Goal: Task Accomplishment & Management: Complete application form

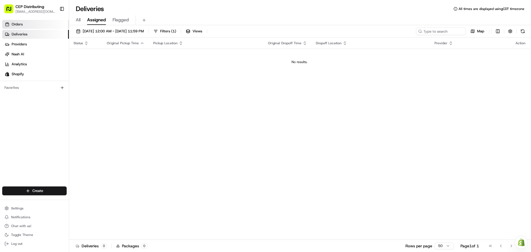
click at [32, 22] on link "Orders" at bounding box center [35, 24] width 67 height 9
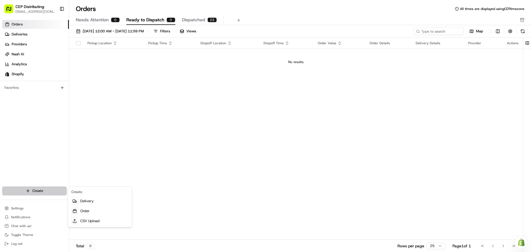
click at [45, 190] on html "CEP Distributing seniece@avexpress.net Toggle Sidebar Orders Deliveries Provide…" at bounding box center [265, 126] width 531 height 252
click at [90, 214] on link "Order" at bounding box center [100, 211] width 62 height 10
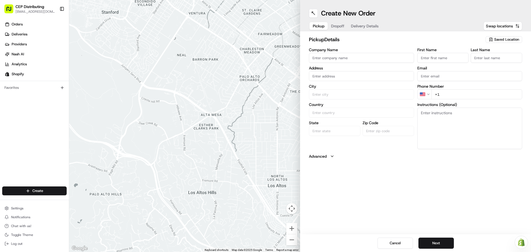
click at [318, 55] on input "Company Name" at bounding box center [361, 58] width 105 height 10
type input "AV EXPRESS"
type input "[STREET_ADDRESS]"
type input "Seniece"
type input "Jetson"
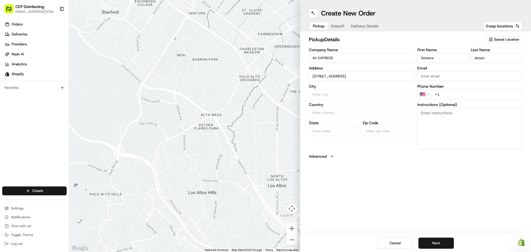
type input "[EMAIL_ADDRESS][DOMAIN_NAME]"
click at [367, 86] on div "8720 Westpark Dr b, Houston, TX 77063, USA" at bounding box center [361, 88] width 102 height 8
type input "[STREET_ADDRESS]"
type input "Houston"
type input "United States"
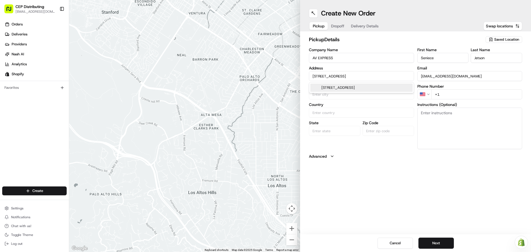
type input "TX"
type input "77063"
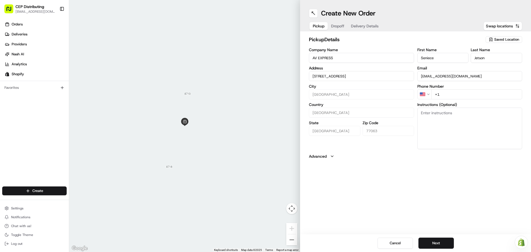
click at [452, 92] on input "+1" at bounding box center [477, 94] width 91 height 10
type input "+1 346 504 5922"
type textarea "Pick up Order# 2702 in Front Entrance"
click at [434, 241] on button "Next" at bounding box center [436, 243] width 35 height 11
click at [323, 62] on input "Company Name" at bounding box center [361, 58] width 105 height 10
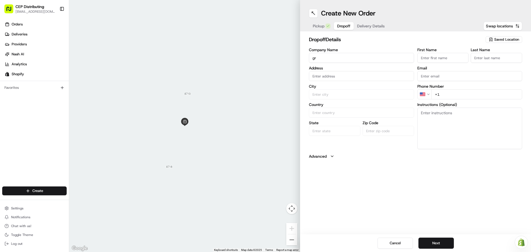
type input "g"
type input "G"
click at [328, 56] on input "Grand Sa" at bounding box center [361, 58] width 105 height 10
click at [350, 59] on input "Grand Slam" at bounding box center [361, 58] width 105 height 10
drag, startPoint x: 350, startPoint y: 59, endPoint x: 198, endPoint y: 38, distance: 153.7
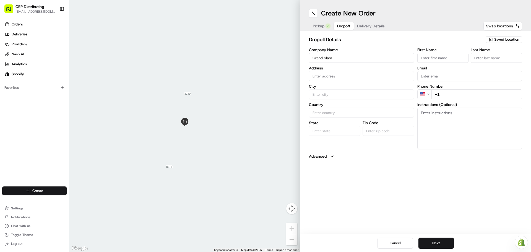
click at [198, 38] on div "← Move left → Move right ↑ Move up ↓ Move down + Zoom in - Zoom out Home Jump l…" at bounding box center [300, 126] width 462 height 252
type input "Grand Slam AV"
click at [327, 77] on input "text" at bounding box center [361, 76] width 105 height 10
click at [365, 85] on div "9040 Louetta Road, Spring, TX" at bounding box center [361, 88] width 102 height 8
type input "9040 Louetta Rd, Spring, TX 77379, USA"
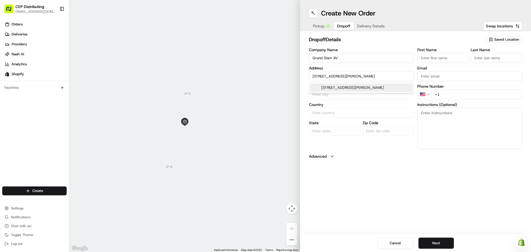
type input "Spring"
type input "United States"
type input "TX"
type input "77379"
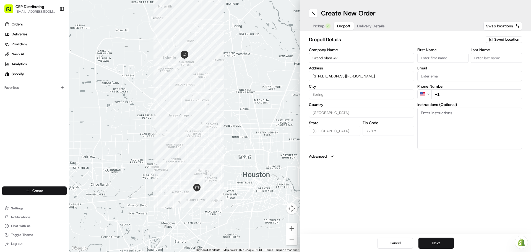
type input "9040 Louetta Rd, Spring, TX 77379, USA"
click at [432, 54] on input "First Name" at bounding box center [443, 58] width 51 height 10
click at [429, 55] on input "First Name" at bounding box center [443, 58] width 51 height 10
click at [429, 57] on input "da" at bounding box center [443, 58] width 51 height 10
type input "d"
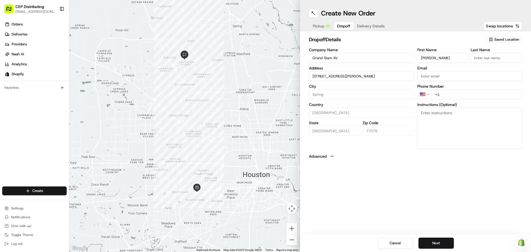
type input "David"
type input "Mertins"
type input "david@gsavs.com"
type input "+1 832 656 9743"
type textarea "C"
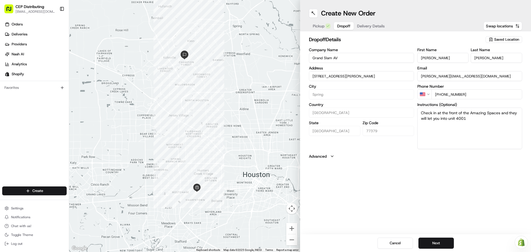
type textarea "Check in at the front of the Amazing Spaces and they will let you into unit 4001"
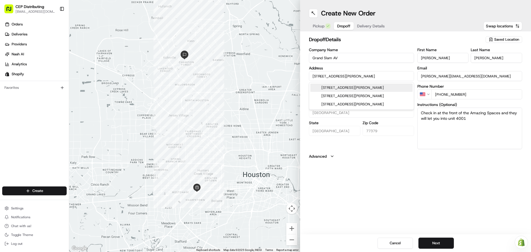
click at [341, 76] on input "9040 Louetta Rd, Spring, TX 77379, USA" at bounding box center [361, 76] width 105 height 10
click at [361, 86] on div "9040 Louetta Rd unit 4001, Spring, TX 77379, USA" at bounding box center [361, 88] width 102 height 8
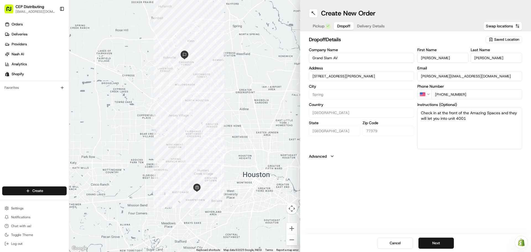
type input "[STREET_ADDRESS][PERSON_NAME]"
click at [468, 119] on textarea "Check in at the front of the Amazing Spaces and they will let you into unit 4001" at bounding box center [470, 129] width 105 height 42
type textarea "Check in at the front of the Amazing Spaces and they will let you into unit 400…"
click at [435, 242] on button "Next" at bounding box center [436, 243] width 35 height 11
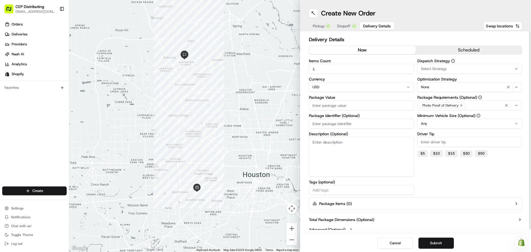
click at [327, 104] on input "Package Value" at bounding box center [361, 105] width 105 height 10
type input "579.19"
click at [334, 124] on input "Order#" at bounding box center [361, 124] width 105 height 10
type input "Order# 2702"
click at [340, 142] on textarea "Description (Optional)" at bounding box center [361, 157] width 105 height 40
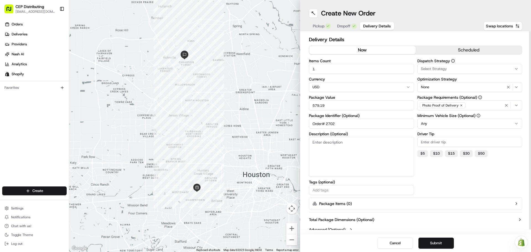
click at [449, 68] on div "Select Strategy" at bounding box center [470, 68] width 102 height 5
click at [439, 96] on div "Shopify" at bounding box center [457, 99] width 79 height 8
click at [466, 185] on html "CEP Distributing seniece@avexpress.net Toggle Sidebar Orders Deliveries Provide…" at bounding box center [265, 126] width 531 height 252
click at [423, 150] on button "$ 5" at bounding box center [423, 153] width 11 height 7
type input "5"
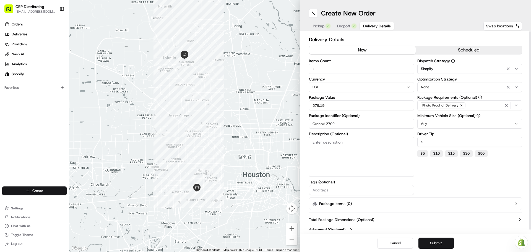
click at [431, 187] on div "Dispatch Strategy Shopify Optimization Strategy None Package Requirements (Opti…" at bounding box center [470, 127] width 105 height 136
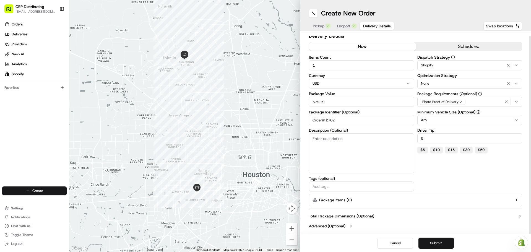
scroll to position [5, 0]
click at [443, 240] on button "Submit" at bounding box center [436, 243] width 35 height 11
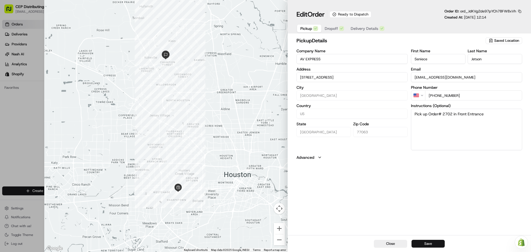
click at [439, 243] on button "Save" at bounding box center [428, 244] width 33 height 8
type input "+1"
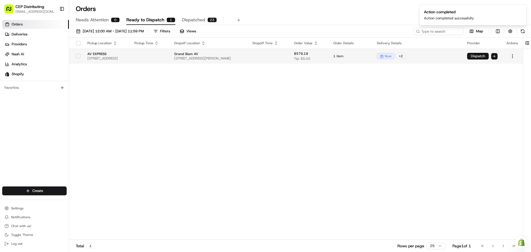
click at [480, 55] on button "Dispatch" at bounding box center [478, 56] width 22 height 7
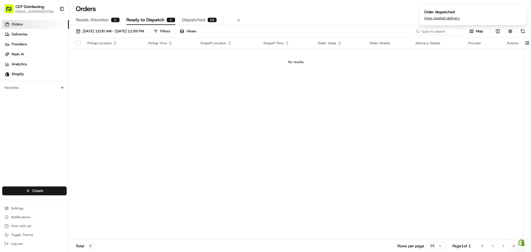
click at [196, 20] on span "Dispatched" at bounding box center [193, 20] width 23 height 7
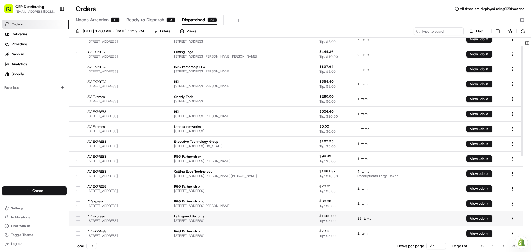
scroll to position [167, 0]
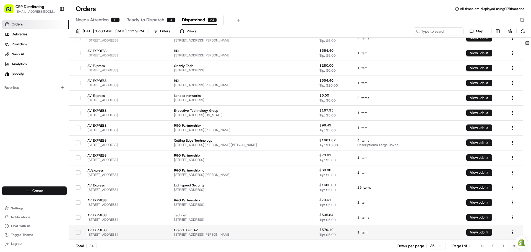
click at [100, 232] on span "AV EXPRESS" at bounding box center [107, 230] width 40 height 4
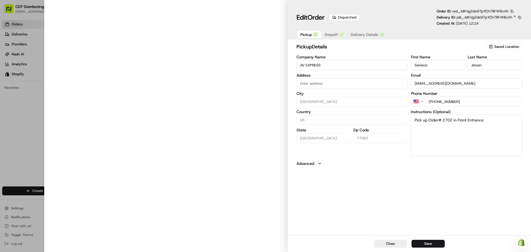
type input "[STREET_ADDRESS]"
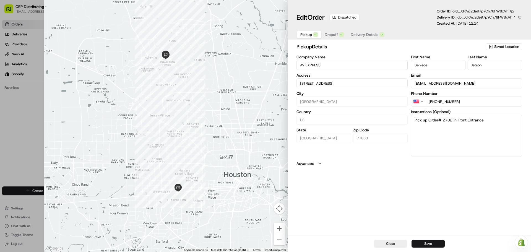
type input "+1"
click at [20, 126] on div at bounding box center [265, 126] width 531 height 252
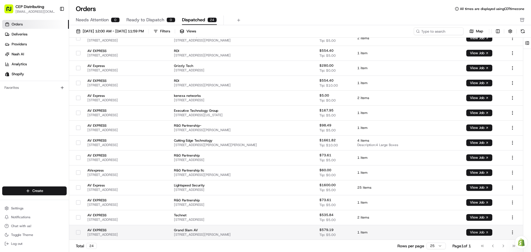
click at [477, 232] on button "View Job" at bounding box center [480, 232] width 26 height 7
click at [25, 24] on link "Orders" at bounding box center [35, 24] width 67 height 9
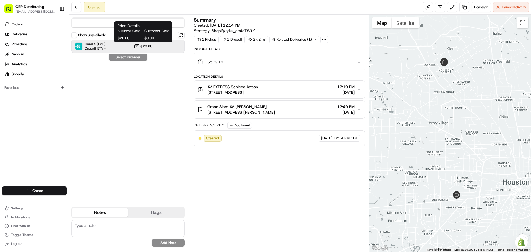
click at [147, 44] on button "$20.60" at bounding box center [143, 46] width 19 height 6
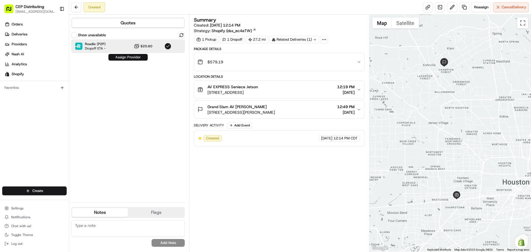
click at [130, 58] on button "Assign Provider" at bounding box center [127, 57] width 39 height 7
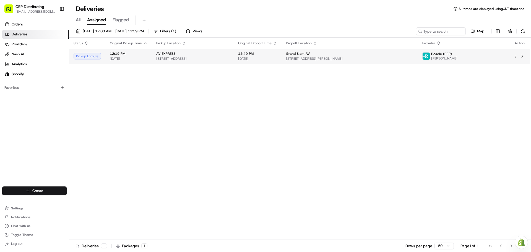
click at [516, 58] on html "CEP Distributing [EMAIL_ADDRESS][DOMAIN_NAME] Toggle Sidebar Orders Deliveries …" at bounding box center [265, 126] width 531 height 252
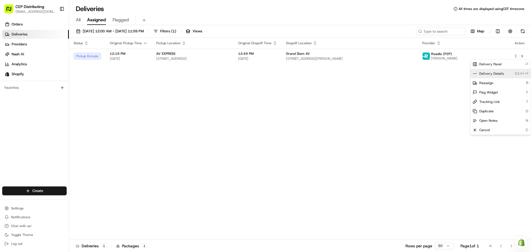
click at [494, 73] on span "Delivery Details" at bounding box center [492, 73] width 25 height 4
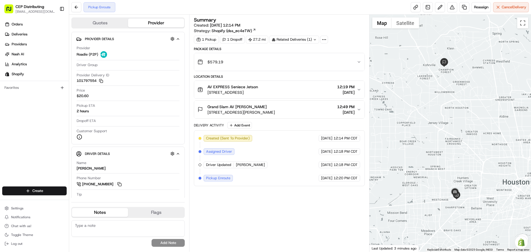
click at [408, 6] on div "Pickup Enroute Reassign Cancel Delivery" at bounding box center [300, 7] width 462 height 15
click at [411, 7] on link at bounding box center [416, 7] width 10 height 10
